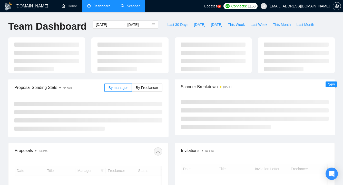
click at [128, 12] on li "Scanner" at bounding box center [130, 6] width 29 height 12
click at [134, 15] on div "[DOMAIN_NAME] Home Dashboard Scanner Updates 5 Connects: 1150 [EMAIL_ADDRESS][D…" at bounding box center [171, 135] width 343 height 271
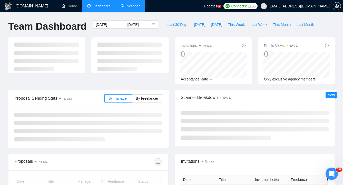
click at [133, 12] on li "Scanner" at bounding box center [130, 6] width 29 height 12
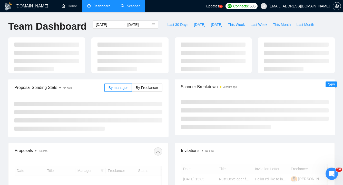
click at [134, 8] on link "Scanner" at bounding box center [130, 6] width 19 height 4
